Goal: Information Seeking & Learning: Find specific fact

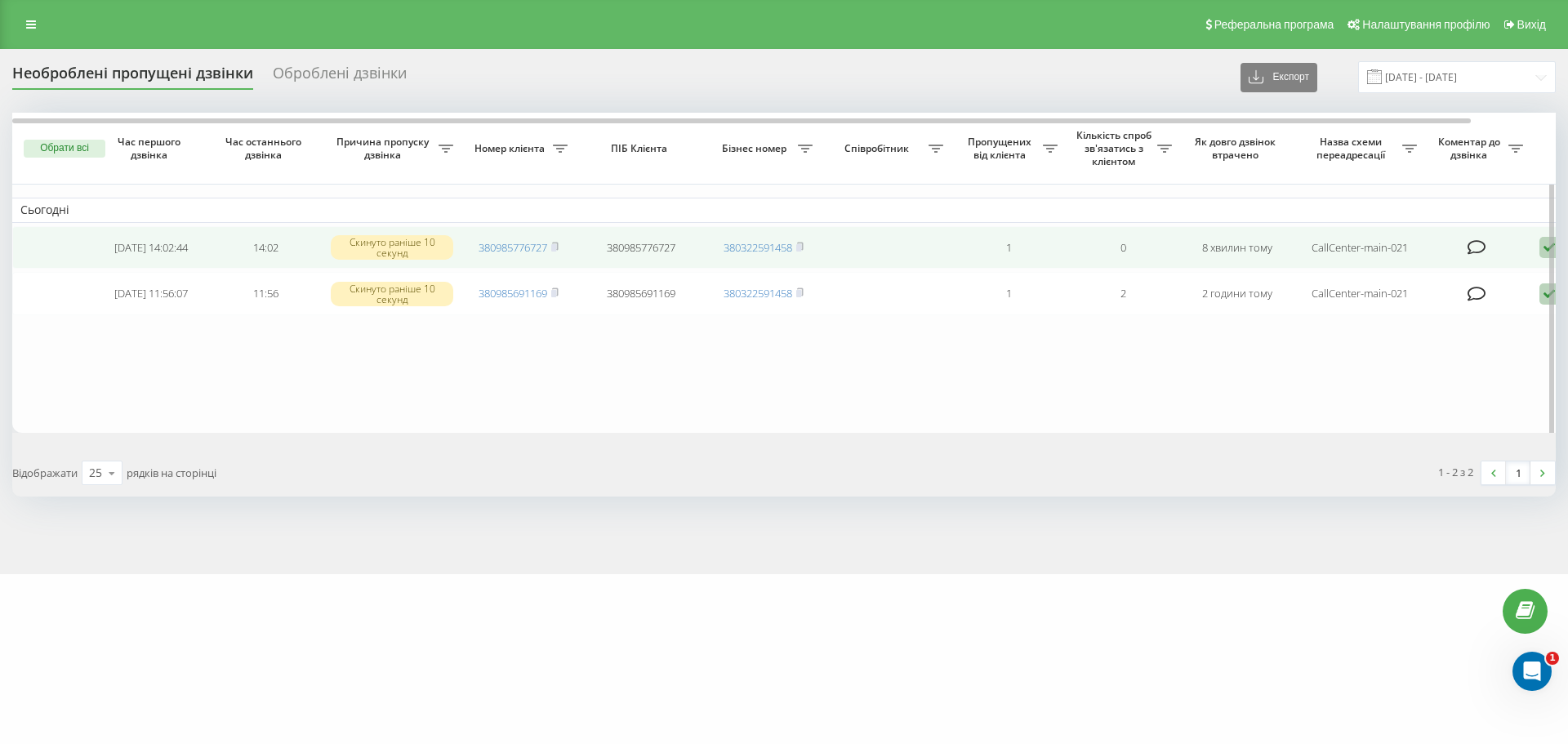
drag, startPoint x: 557, startPoint y: 248, endPoint x: 572, endPoint y: 247, distance: 15.0
click at [556, 248] on rect at bounding box center [553, 248] width 5 height 7
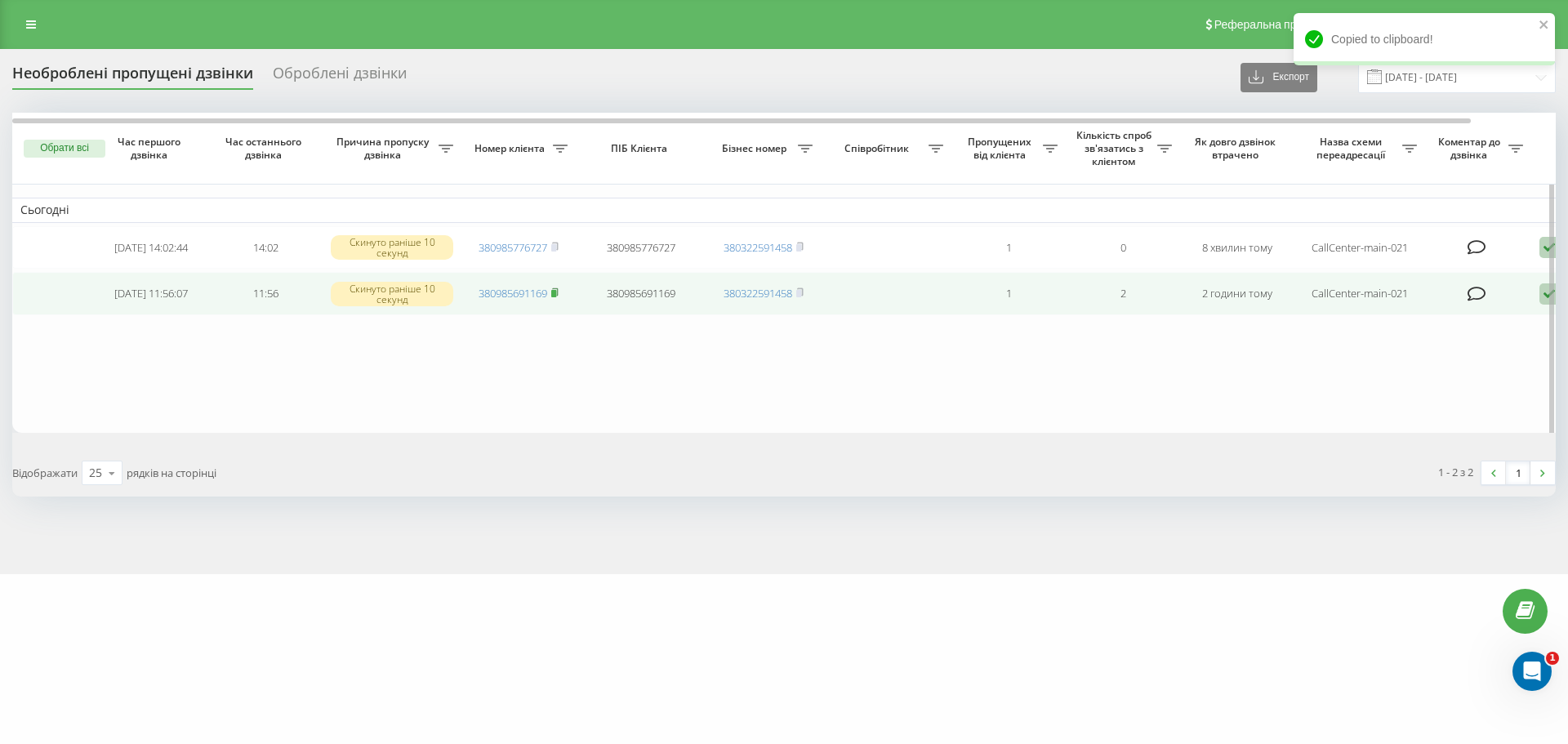
click at [558, 296] on icon at bounding box center [555, 292] width 7 height 9
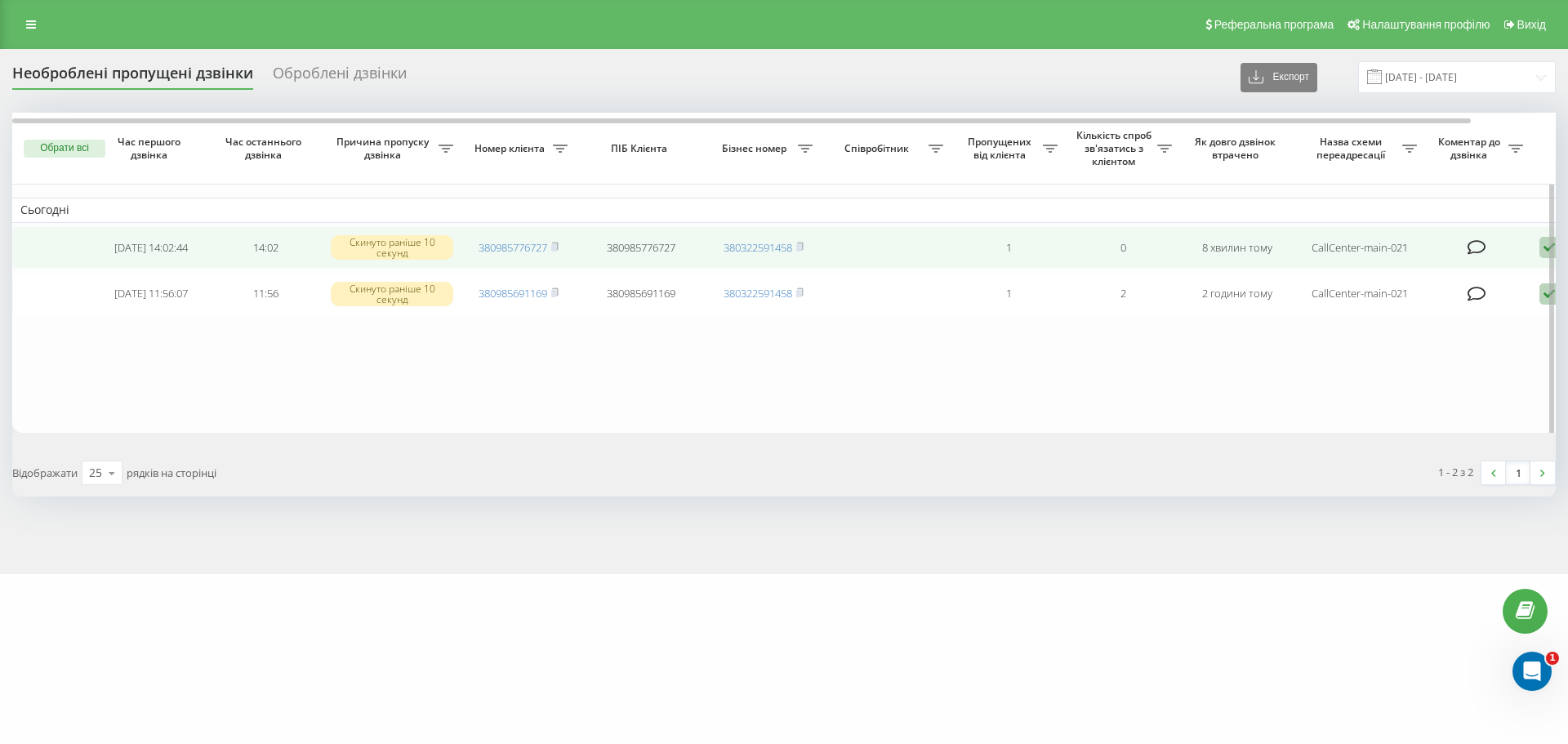
drag, startPoint x: 554, startPoint y: 248, endPoint x: 646, endPoint y: 248, distance: 92.0
click at [554, 248] on rect at bounding box center [553, 248] width 5 height 7
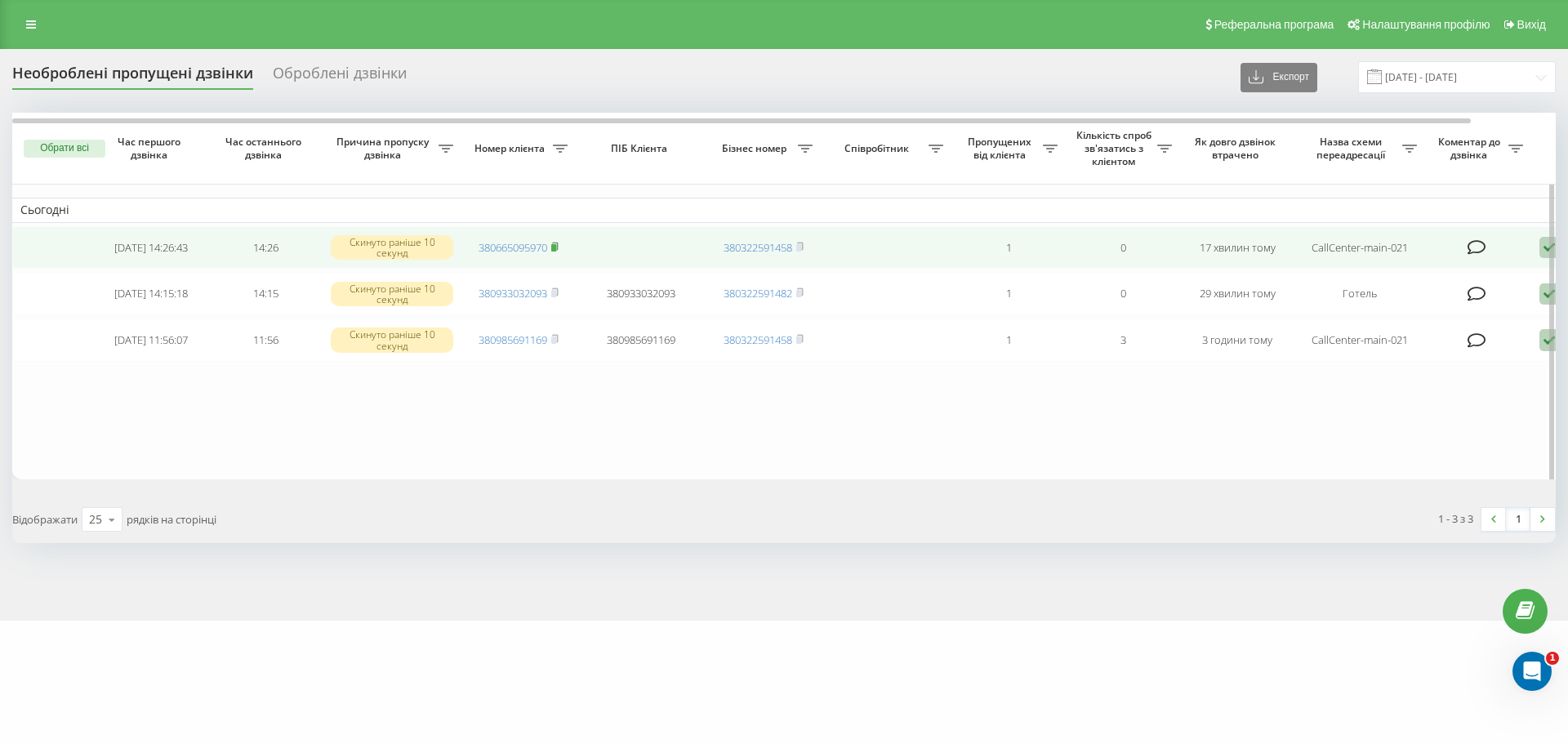
click at [557, 246] on icon at bounding box center [555, 246] width 7 height 9
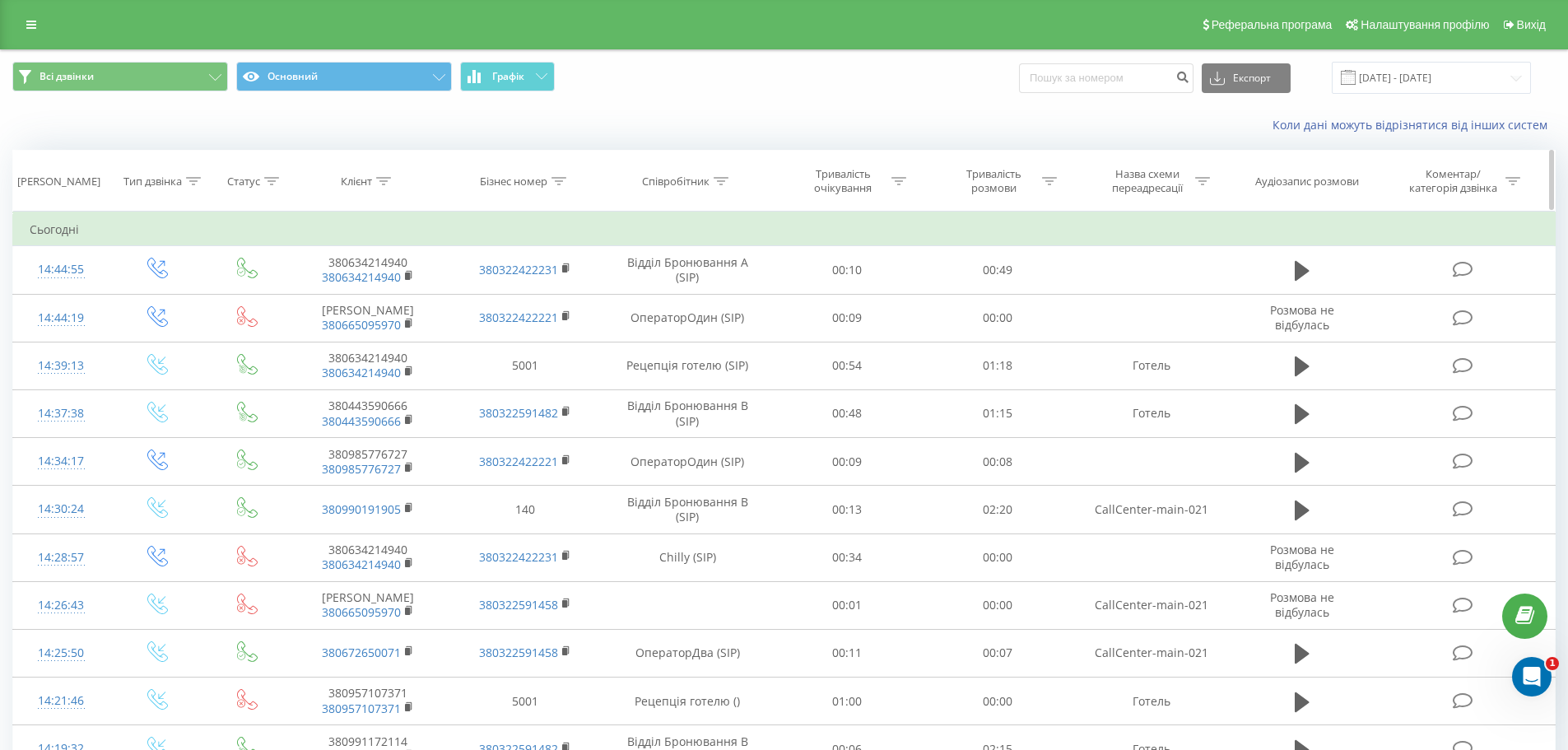
click at [385, 183] on icon at bounding box center [383, 180] width 15 height 9
click at [371, 294] on input "text" at bounding box center [368, 299] width 144 height 29
paste input "[PHONE_NUMBER]"
click at [313, 298] on input "[PHONE_NUMBER]" at bounding box center [368, 299] width 144 height 29
click at [401, 332] on span "OK" at bounding box center [403, 331] width 46 height 26
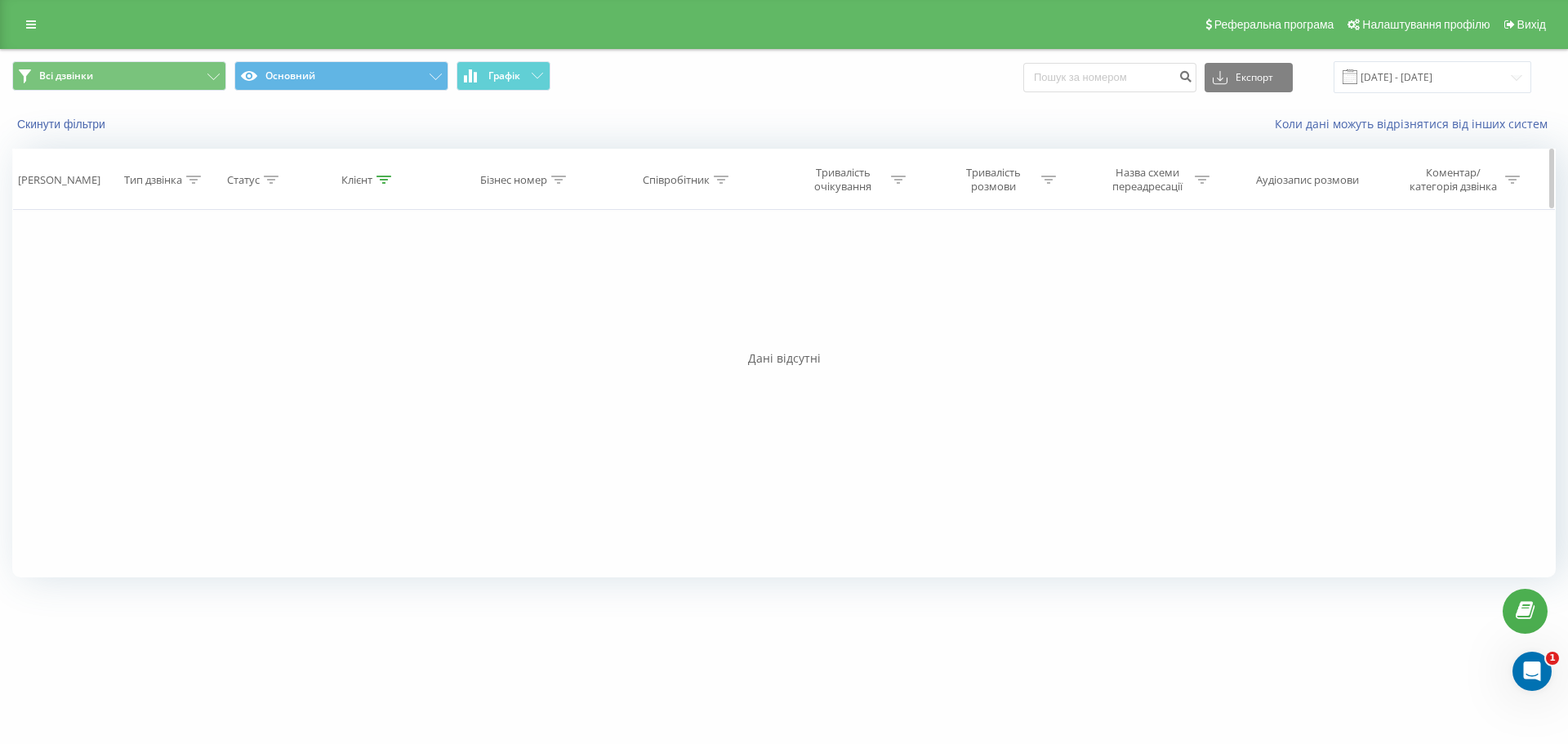
click at [387, 184] on div at bounding box center [384, 180] width 15 height 14
click at [353, 299] on input "0 67 947 33 77" at bounding box center [367, 297] width 143 height 29
click at [341, 295] on input "0 67 947 3377" at bounding box center [367, 297] width 143 height 29
click at [322, 292] on input "0 67 9473377" at bounding box center [367, 297] width 143 height 29
click at [309, 294] on input "0 679473377" at bounding box center [367, 297] width 143 height 29
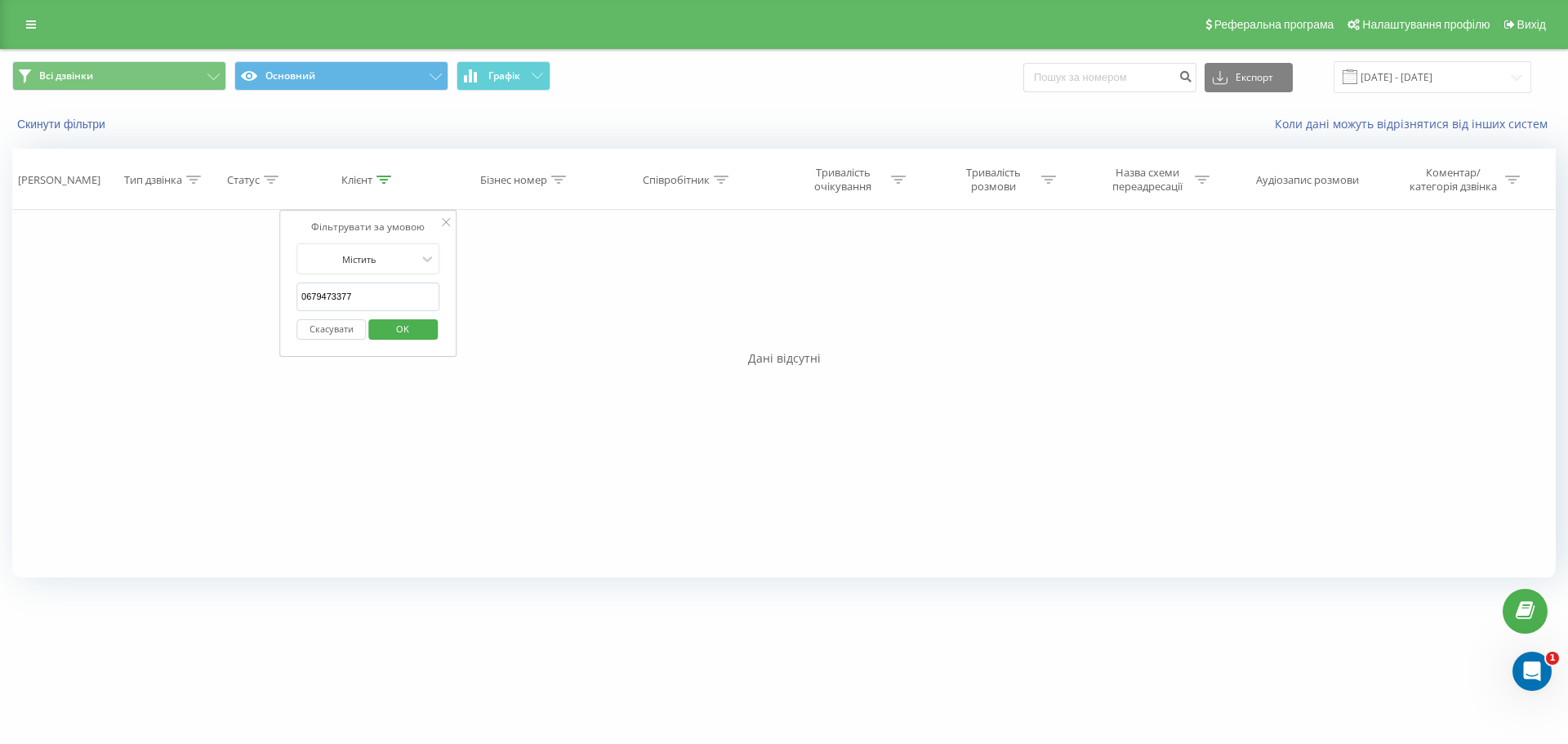
type input "0679473377"
click at [405, 326] on span "OK" at bounding box center [402, 328] width 46 height 25
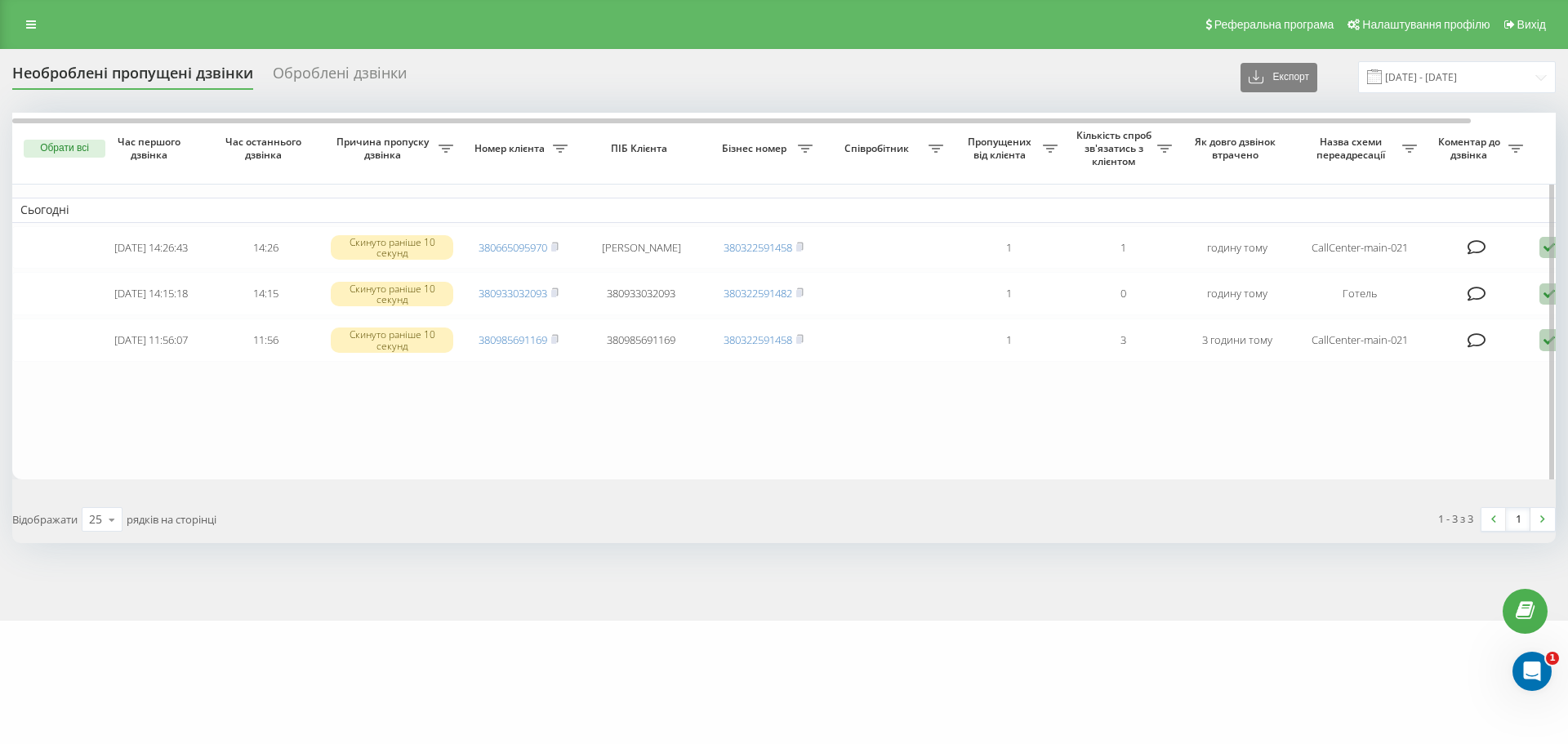
drag, startPoint x: 557, startPoint y: 248, endPoint x: 639, endPoint y: 222, distance: 86.0
click at [556, 248] on rect at bounding box center [553, 248] width 5 height 7
